Goal: Task Accomplishment & Management: Complete application form

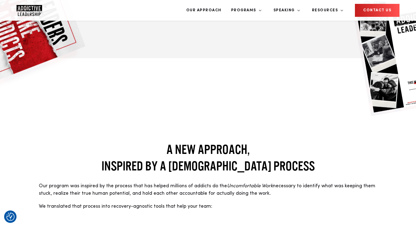
scroll to position [382, 0]
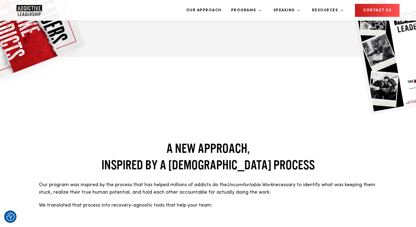
drag, startPoint x: 138, startPoint y: 95, endPoint x: 223, endPoint y: 100, distance: 84.7
click at [223, 182] on span "necessary to identify what was keeping them stuck, realize their true human pot…" at bounding box center [207, 188] width 337 height 12
copy span "dentify what was keeping them stuck, realize their true human potential, and ho…"
click at [137, 181] on p "Our program was inspired by the process that has helped millions of addicts do …" at bounding box center [208, 188] width 339 height 15
drag, startPoint x: 137, startPoint y: 95, endPoint x: 223, endPoint y: 104, distance: 86.1
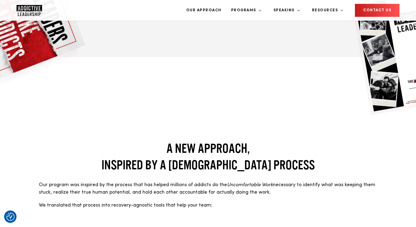
click at [223, 182] on span "necessary to identify what was keeping them stuck, realize their true human pot…" at bounding box center [207, 188] width 337 height 12
copy span "identify what was keeping them stuck, realize their true human potential, and h…"
click at [113, 182] on span "Our program was inspired by the process that has helped millions of addicts do …" at bounding box center [133, 184] width 188 height 5
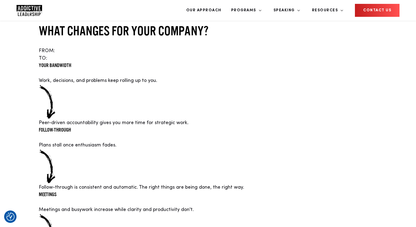
scroll to position [935, 0]
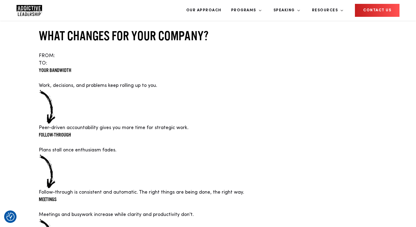
drag, startPoint x: 60, startPoint y: 52, endPoint x: 119, endPoint y: 69, distance: 61.5
drag, startPoint x: 88, startPoint y: 76, endPoint x: 56, endPoint y: 53, distance: 39.3
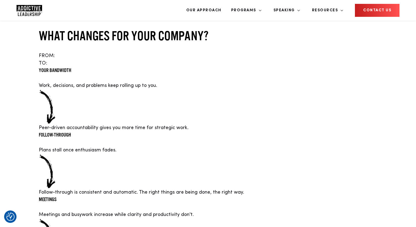
drag, startPoint x: 51, startPoint y: 51, endPoint x: 99, endPoint y: 87, distance: 60.1
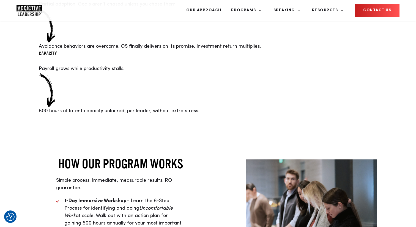
scroll to position [1211, 0]
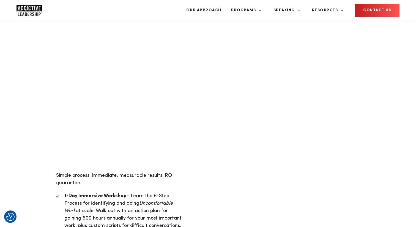
scroll to position [1220, 0]
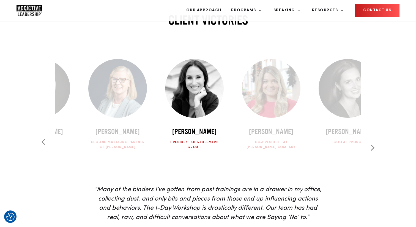
scroll to position [1634, 0]
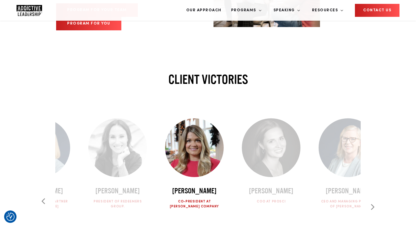
scroll to position [1698, 0]
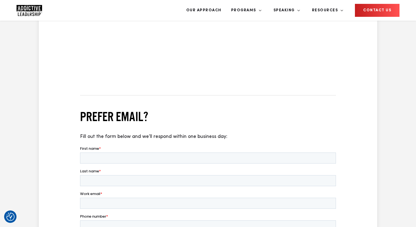
scroll to position [352, 0]
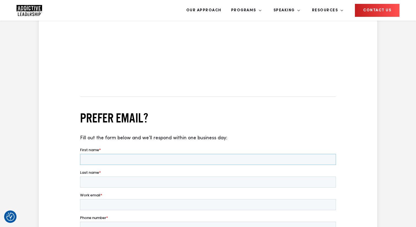
click at [188, 161] on input "First name *" at bounding box center [208, 159] width 256 height 11
type input "Justa"
type input "R"
type input "Test"
click at [102, 206] on input "Work email *" at bounding box center [208, 204] width 256 height 11
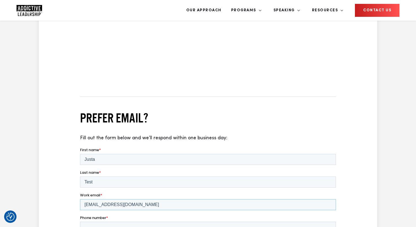
type input "notreal@notarealcompany.com"
click at [107, 224] on input "Phone number *" at bounding box center [208, 226] width 256 height 11
type input "6155551212"
select select "Team Program"
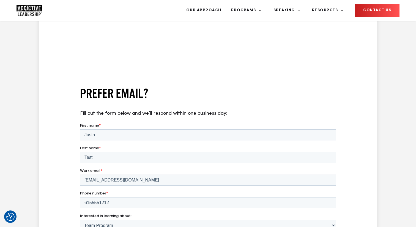
scroll to position [381, 0]
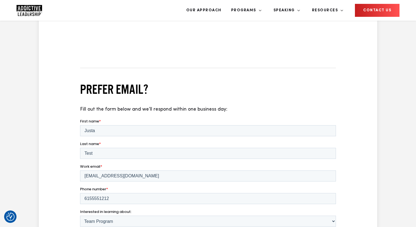
type textarea "Check, check."
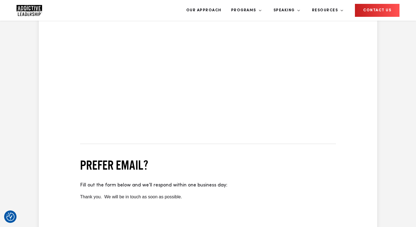
scroll to position [303, 0]
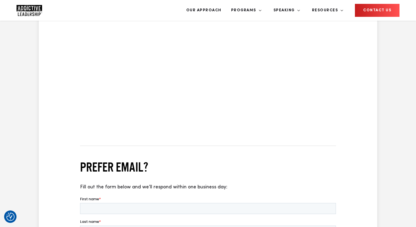
scroll to position [303, 0]
click at [137, 209] on input "First name *" at bounding box center [208, 208] width 256 height 11
type input "A"
type input "Test"
type input "Name"
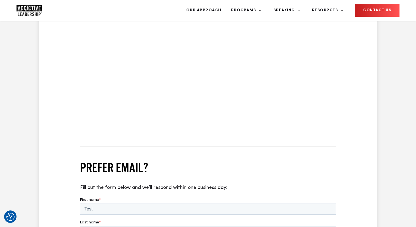
type input "notreal@company.com"
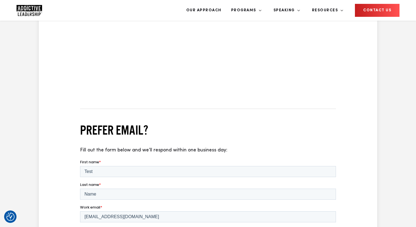
scroll to position [351, 0]
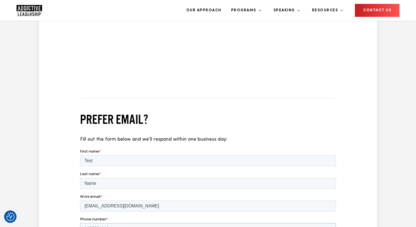
type input "6155551212"
select select "Team Program"
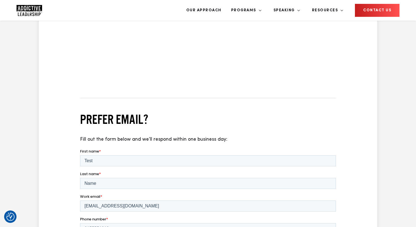
type textarea "Check, check, check."
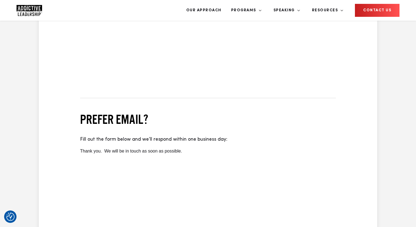
click at [26, 14] on img "Company Logo" at bounding box center [30, 10] width 26 height 11
